Goal: Navigation & Orientation: Find specific page/section

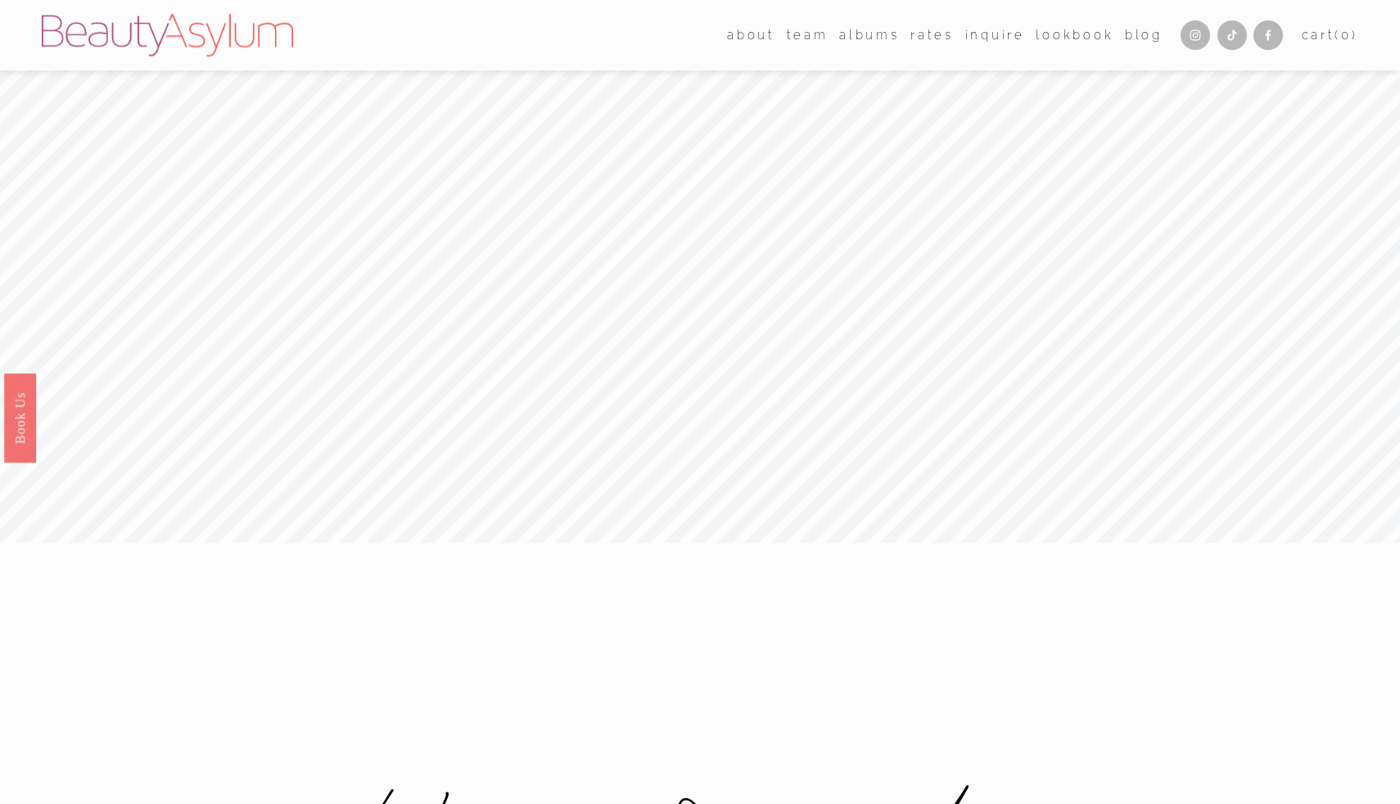
click at [1068, 33] on link "Lookbook" at bounding box center [1075, 35] width 78 height 25
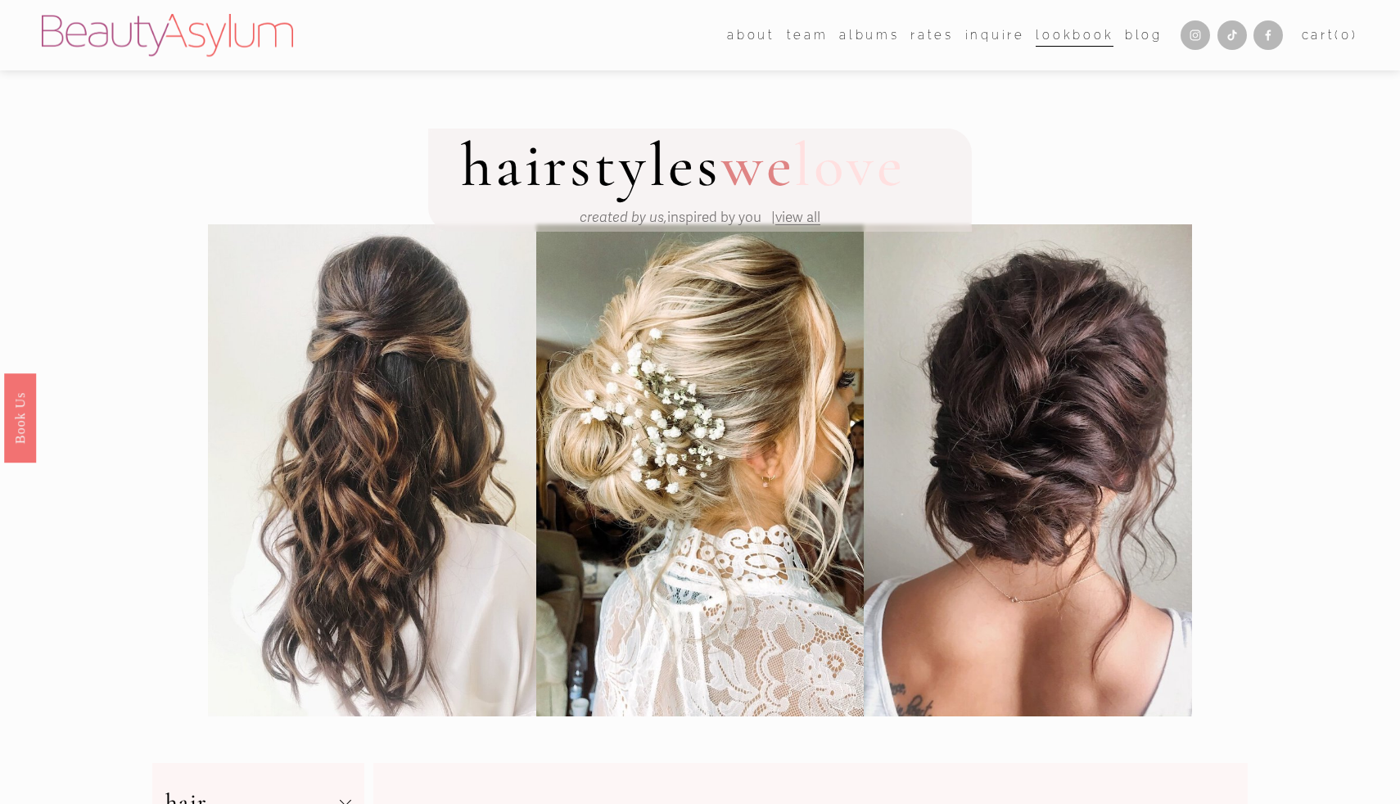
click at [862, 41] on link "albums" at bounding box center [869, 35] width 60 height 25
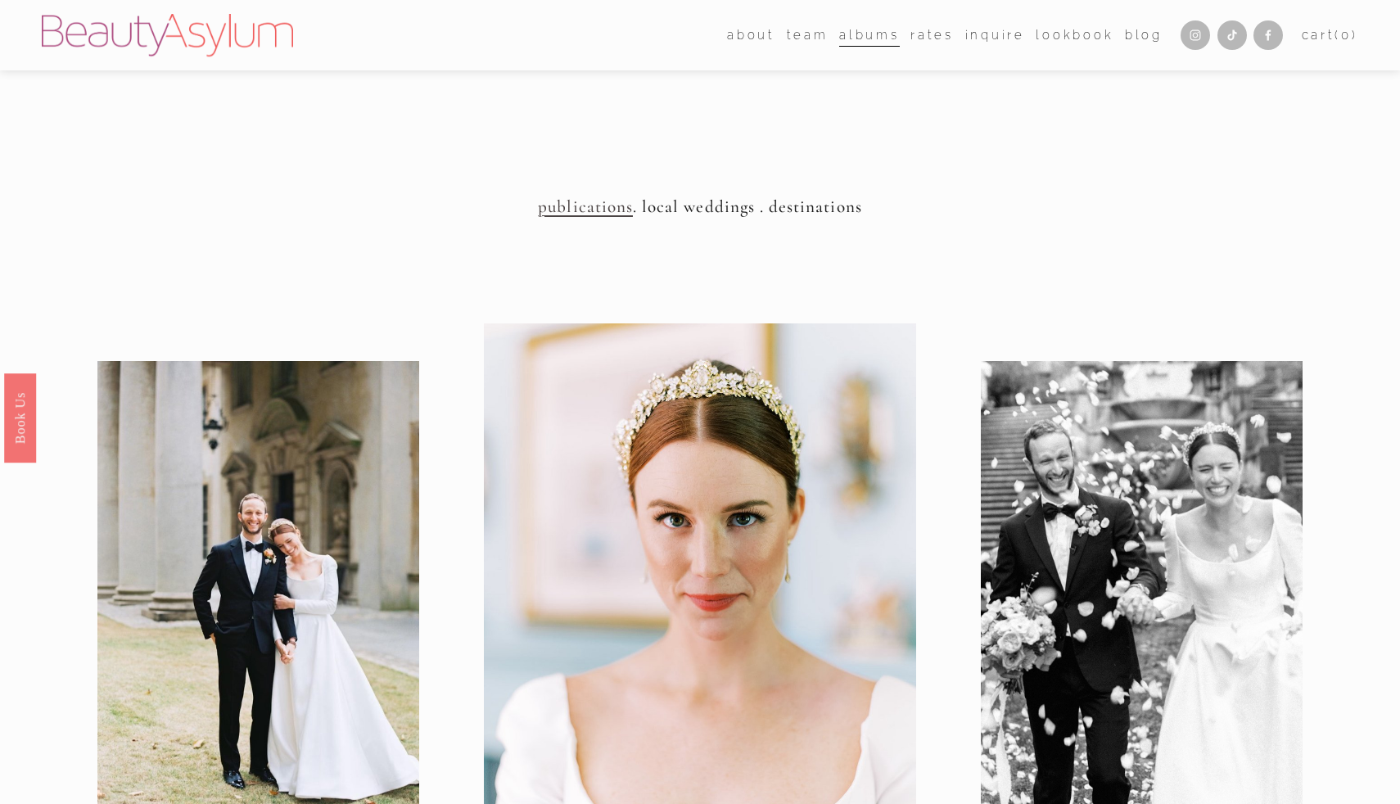
click at [0, 0] on link "Charlotte" at bounding box center [0, 0] width 0 height 0
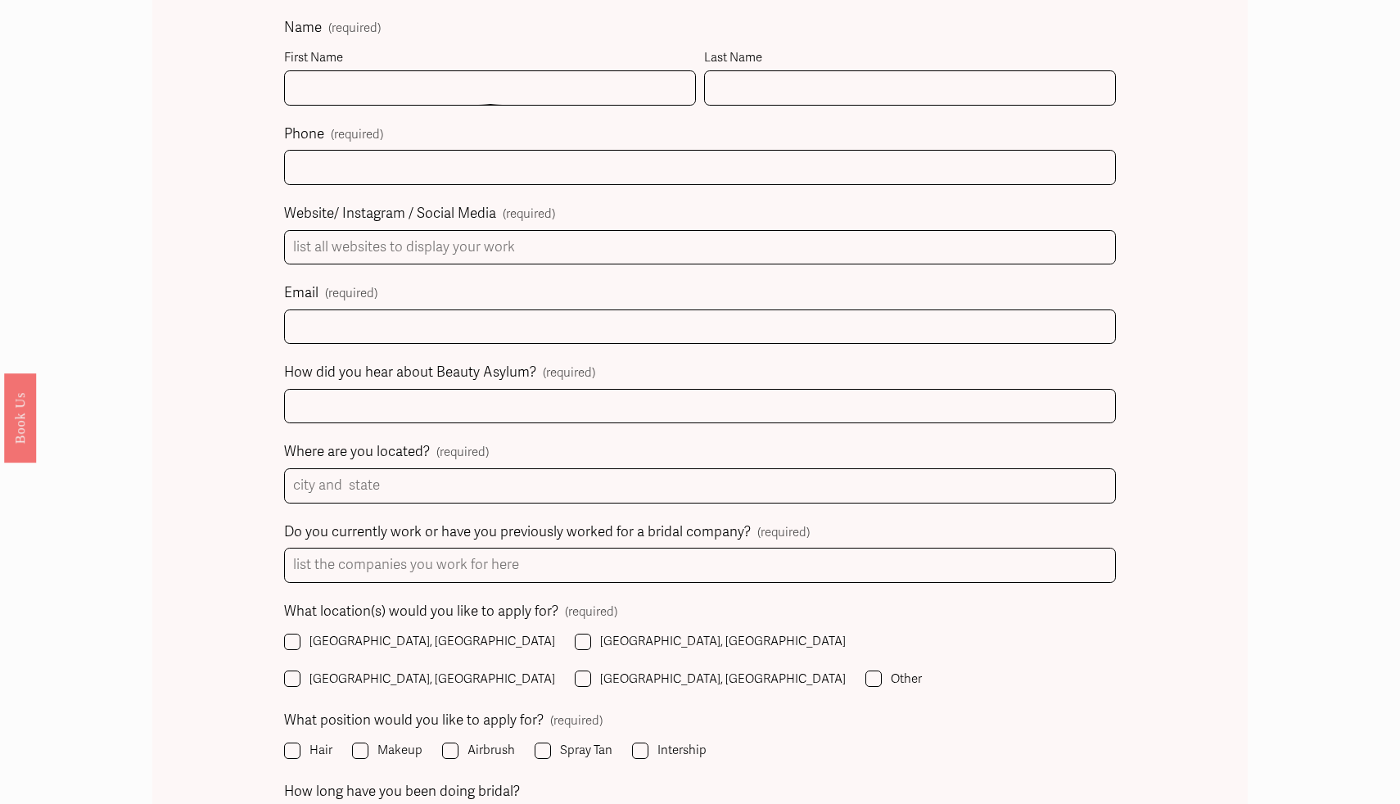
scroll to position [963, 0]
